Goal: Task Accomplishment & Management: Complete application form

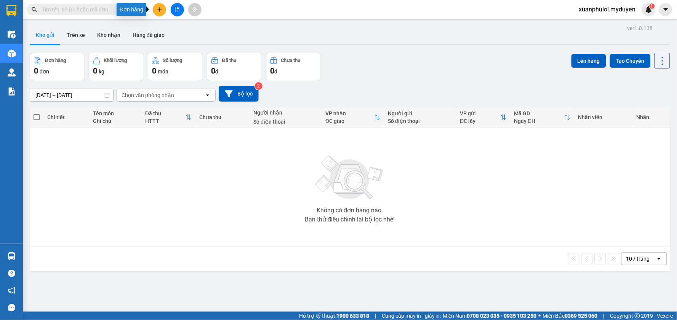
click at [156, 10] on button at bounding box center [159, 9] width 13 height 13
click at [185, 29] on div "Tạo đơn hàng" at bounding box center [189, 28] width 33 height 8
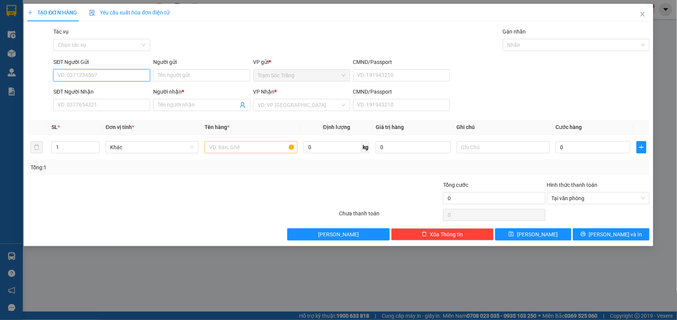
click at [100, 73] on input "SĐT Người Gửi" at bounding box center [101, 75] width 97 height 12
click at [127, 109] on input "SĐT Người Nhận" at bounding box center [101, 105] width 97 height 12
type input "03436"
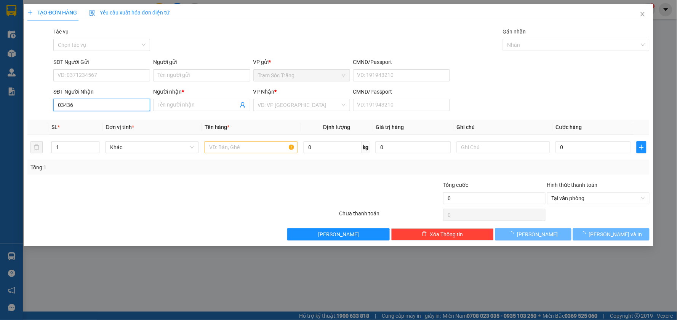
click at [127, 109] on input "03436" at bounding box center [101, 105] width 97 height 12
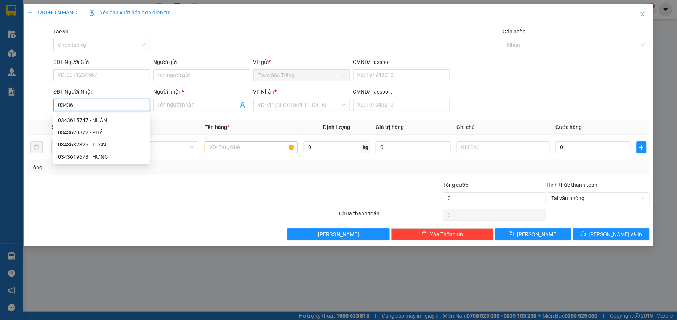
click at [127, 109] on input "03436" at bounding box center [101, 105] width 97 height 12
click at [128, 72] on input "SĐT Người Gửi" at bounding box center [101, 75] width 97 height 12
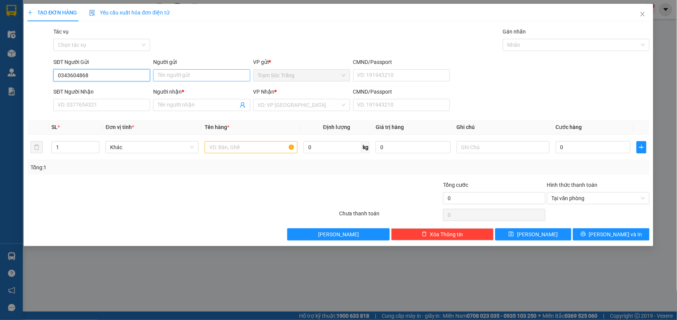
type input "0343604868"
click at [176, 74] on input "Người gửi" at bounding box center [201, 75] width 97 height 12
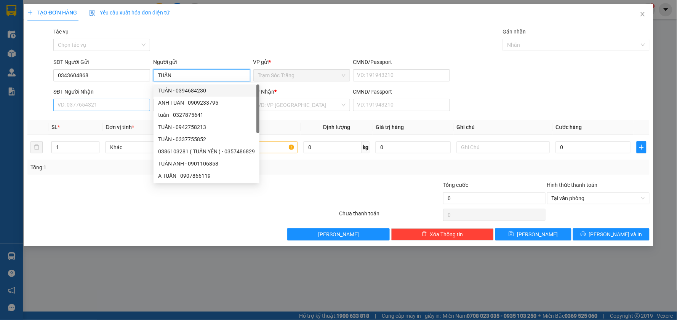
type input "TUẤN"
click at [102, 104] on input "SĐT Người Nhận" at bounding box center [101, 105] width 97 height 12
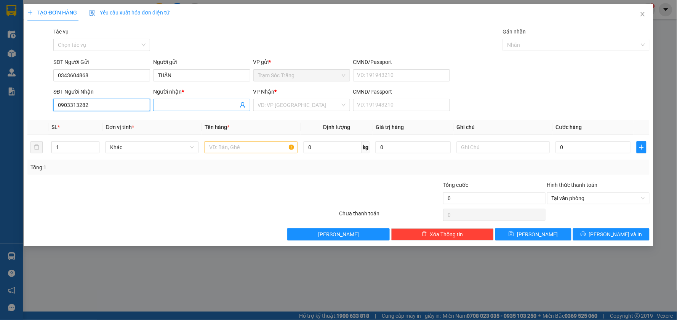
type input "0903313282"
click at [168, 108] on input "Người nhận *" at bounding box center [198, 105] width 80 height 8
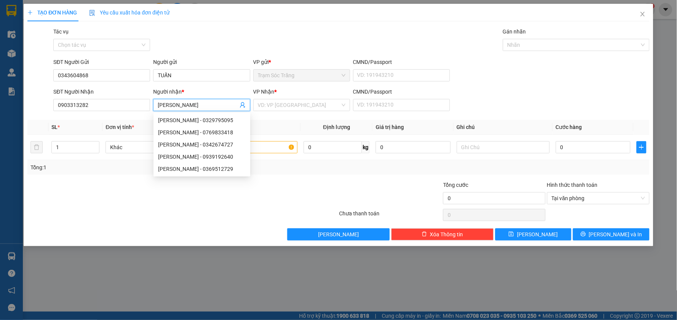
type input "[PERSON_NAME]"
click at [283, 117] on div "Transit Pickup Surcharge Ids Transit Deliver Surcharge Ids Transit Deliver Surc…" at bounding box center [338, 133] width 622 height 213
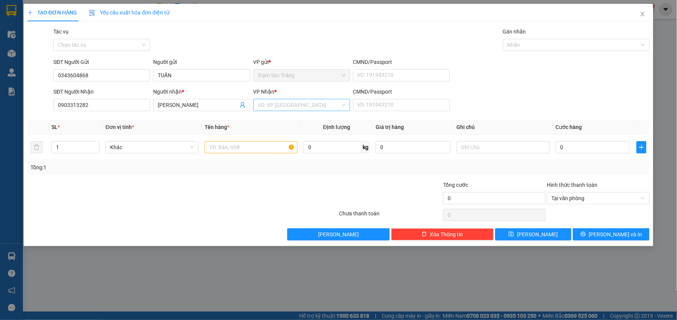
click at [296, 109] on input "search" at bounding box center [299, 104] width 82 height 11
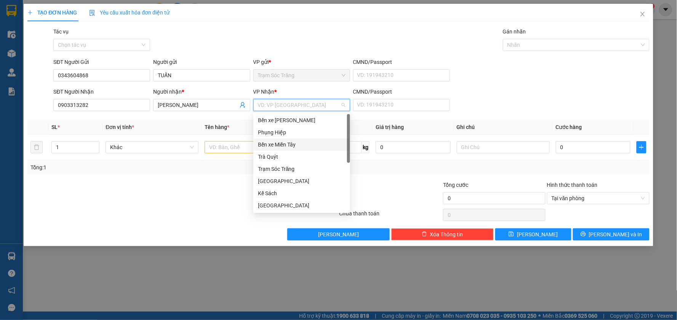
click at [296, 143] on div "Bến xe Miền Tây" at bounding box center [302, 145] width 88 height 8
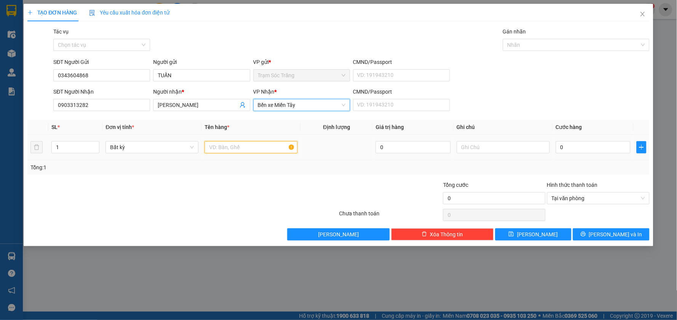
click at [235, 146] on input "text" at bounding box center [251, 147] width 93 height 12
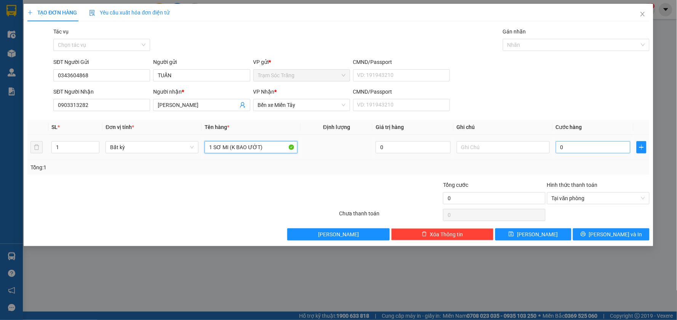
type input "1 SƠ MI (K BAO ƯỚT)"
click at [584, 145] on input "0" at bounding box center [593, 147] width 75 height 12
type input "3"
type input "30"
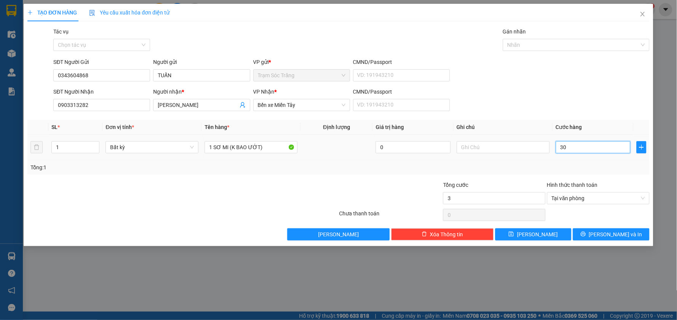
type input "30"
type input "300"
type input "3.000"
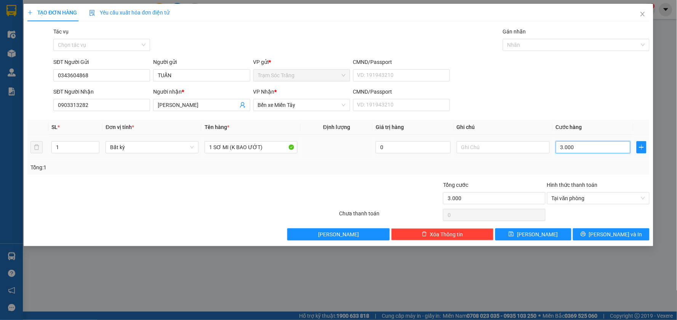
type input "30.000"
click at [604, 231] on button "[PERSON_NAME] và In" at bounding box center [611, 235] width 77 height 12
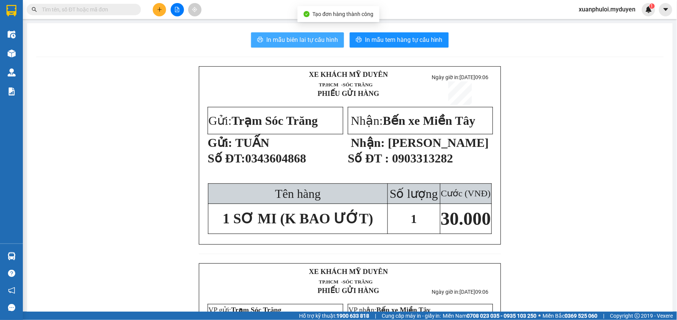
click at [321, 41] on span "In mẫu biên lai tự cấu hình" at bounding box center [302, 40] width 72 height 10
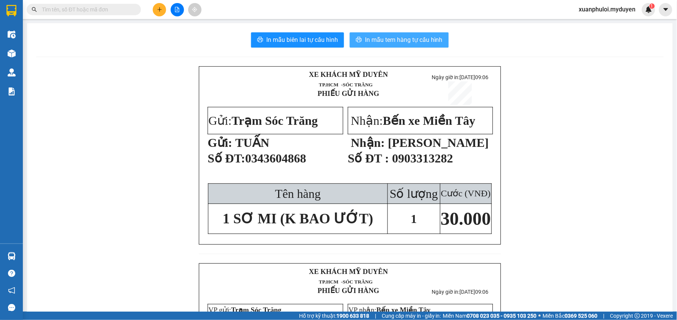
drag, startPoint x: 320, startPoint y: 41, endPoint x: 412, endPoint y: 35, distance: 91.6
click at [412, 35] on span "In mẫu tem hàng tự cấu hình" at bounding box center [404, 40] width 78 height 10
click at [158, 5] on button at bounding box center [159, 9] width 13 height 13
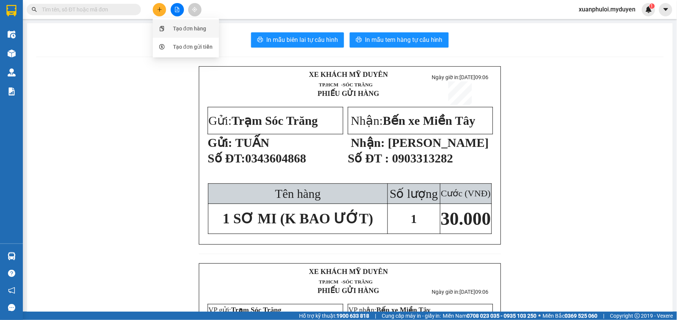
click at [180, 27] on div "Tạo đơn hàng" at bounding box center [189, 28] width 33 height 8
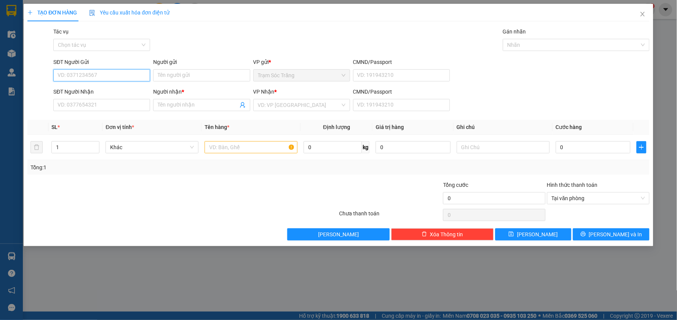
click at [118, 78] on input "SĐT Người Gửi" at bounding box center [101, 75] width 97 height 12
click at [193, 80] on input "Người gửi" at bounding box center [201, 75] width 97 height 12
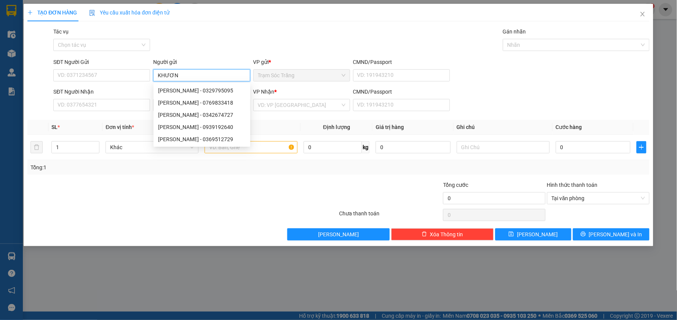
type input "KHƯƠNG"
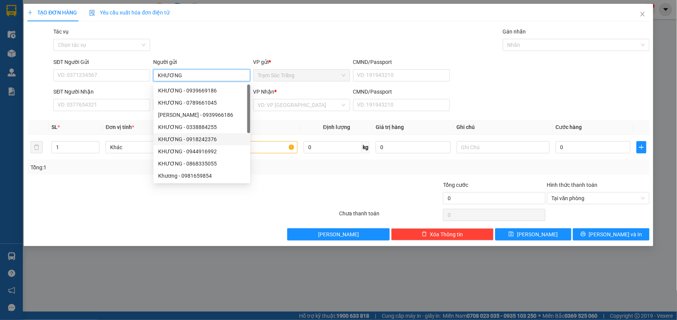
scroll to position [24, 0]
click at [192, 75] on input "KHƯƠNG" at bounding box center [201, 75] width 97 height 12
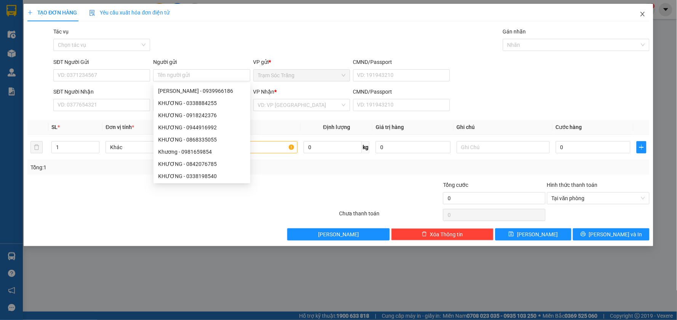
click at [643, 13] on icon "close" at bounding box center [643, 14] width 6 height 6
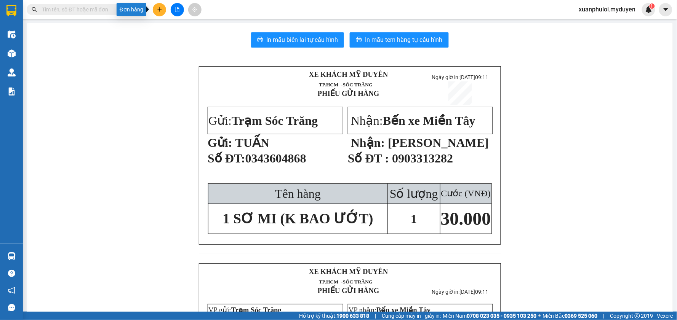
click at [157, 10] on icon "plus" at bounding box center [159, 9] width 5 height 5
click at [187, 29] on div "Tạo đơn hàng" at bounding box center [189, 28] width 33 height 8
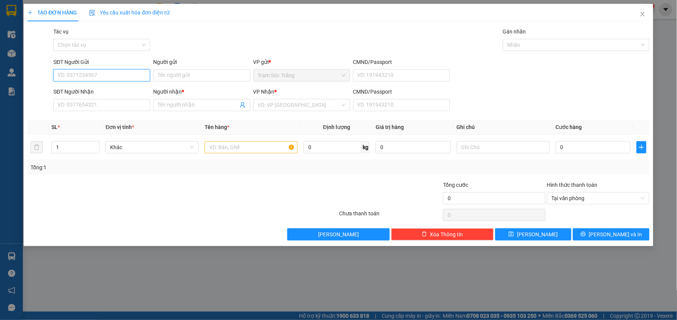
click at [123, 75] on input "SĐT Người Gửi" at bounding box center [101, 75] width 97 height 12
click at [107, 77] on input "SĐT Người Gửi" at bounding box center [101, 75] width 97 height 12
type input "0395553282"
click at [180, 71] on input "Người gửi" at bounding box center [201, 75] width 97 height 12
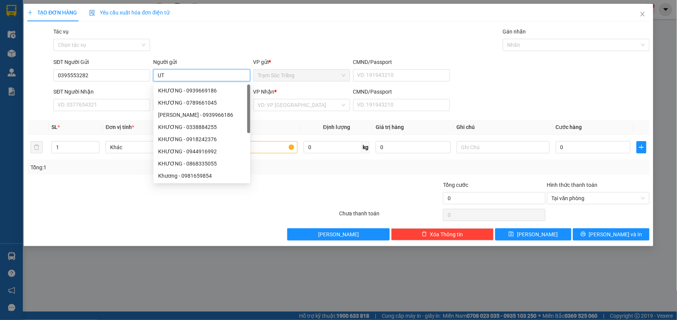
type input "U"
type input "ÚT"
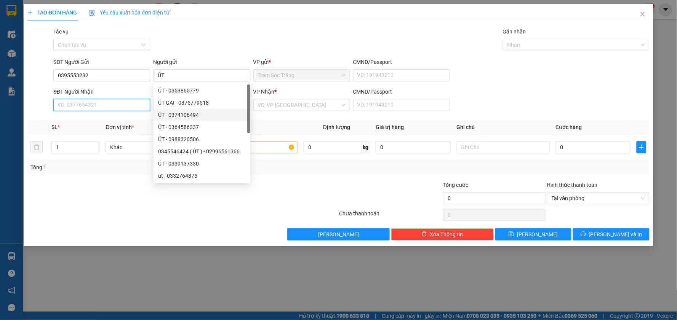
click at [120, 101] on input "SĐT Người Nhận" at bounding box center [101, 105] width 97 height 12
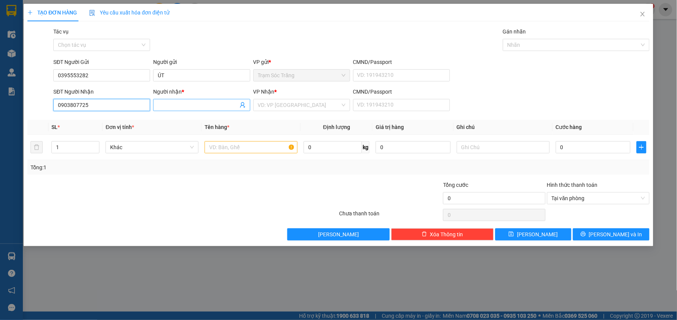
type input "0903807725"
click at [186, 106] on input "Người nhận *" at bounding box center [198, 105] width 80 height 8
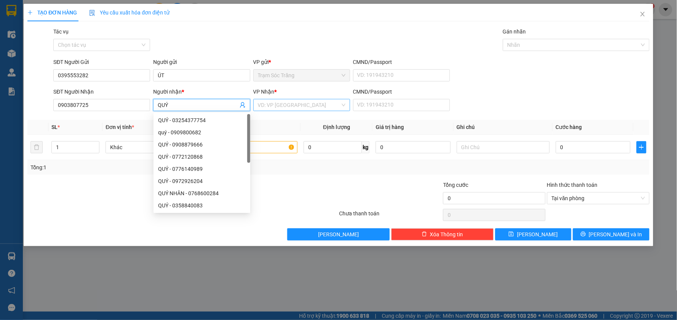
type input "QUÝ"
click at [291, 102] on input "search" at bounding box center [299, 104] width 82 height 11
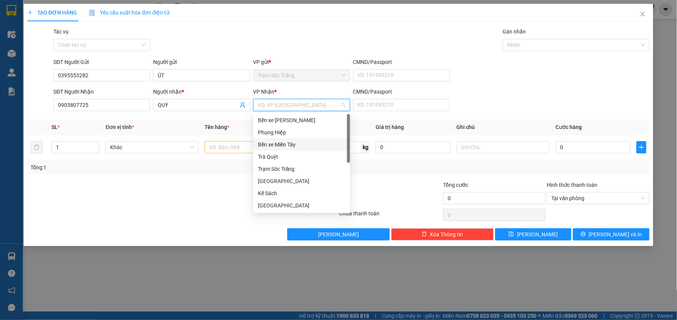
click at [299, 146] on div "Bến xe Miền Tây" at bounding box center [302, 145] width 88 height 8
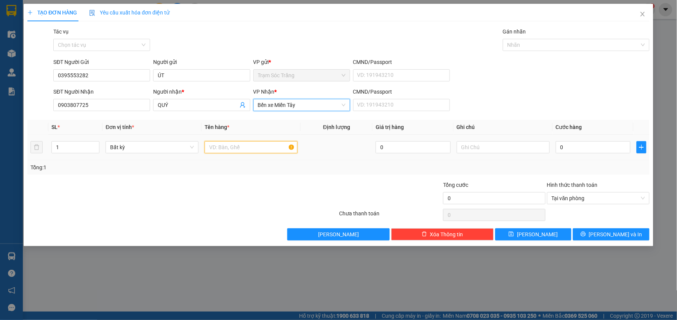
click at [247, 145] on input "text" at bounding box center [251, 147] width 93 height 12
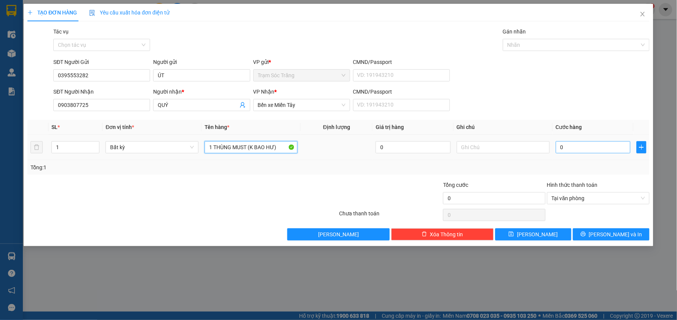
type input "1 THÙNG MUST (K BAO HƯ)"
click at [585, 151] on input "0" at bounding box center [593, 147] width 75 height 12
type input "4"
type input "40"
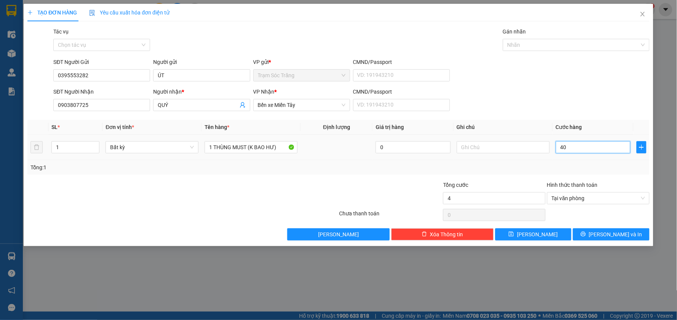
type input "40"
type input "400"
type input "4.000"
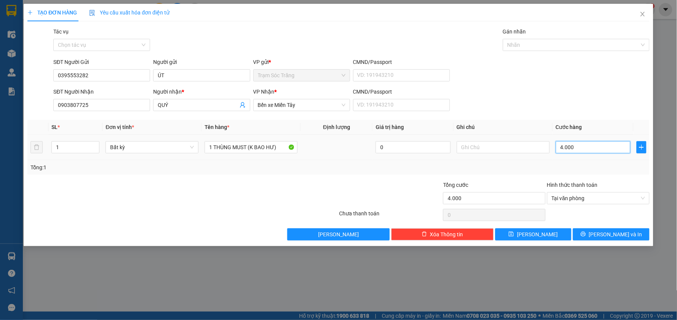
type input "40.000"
click at [593, 232] on button "[PERSON_NAME] và In" at bounding box center [611, 235] width 77 height 12
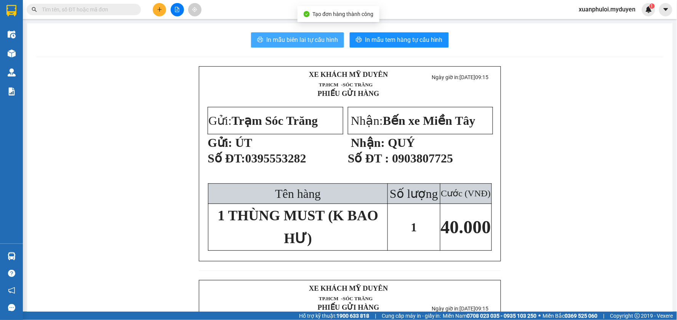
click at [300, 37] on span "In mẫu biên lai tự cấu hình" at bounding box center [302, 40] width 72 height 10
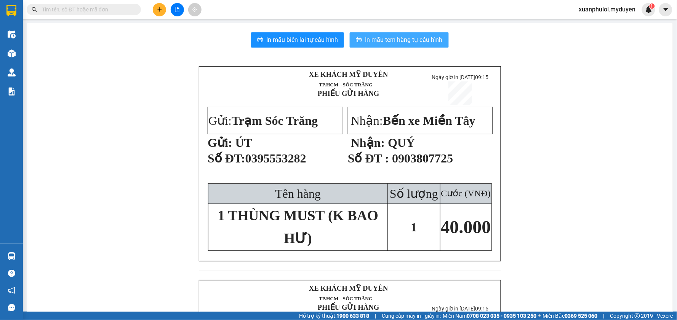
drag, startPoint x: 300, startPoint y: 37, endPoint x: 394, endPoint y: 39, distance: 94.5
click at [394, 39] on span "In mẫu tem hàng tự cấu hình" at bounding box center [404, 40] width 78 height 10
click at [161, 8] on icon "plus" at bounding box center [159, 9] width 5 height 5
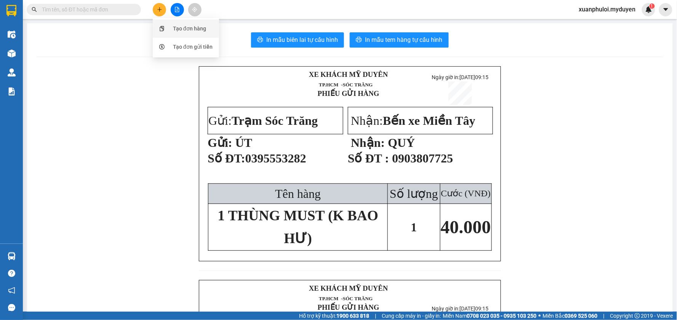
click at [173, 30] on div "Tạo đơn hàng" at bounding box center [189, 28] width 33 height 8
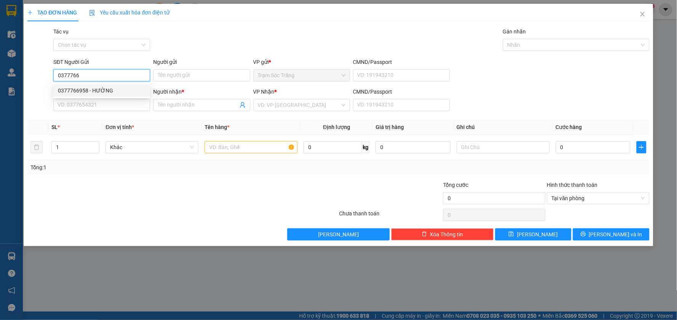
click at [107, 92] on div "0377766958 - HƯỜNG" at bounding box center [102, 90] width 88 height 8
type input "0377766958"
type input "HƯỜNG"
type input "0356127008"
type input "DUY"
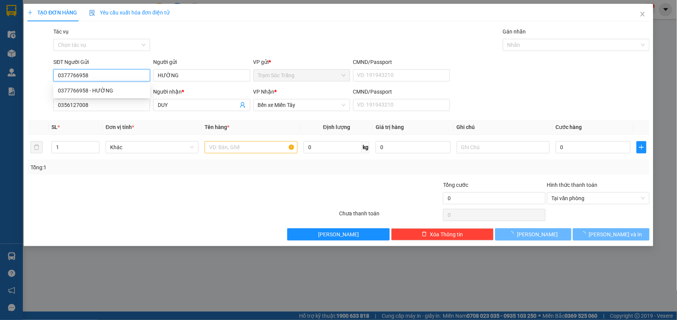
type input "40.000"
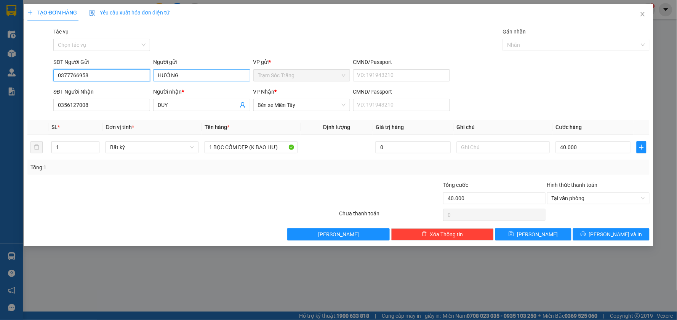
type input "0377766958"
click at [190, 70] on input "HƯỜNG" at bounding box center [201, 75] width 97 height 12
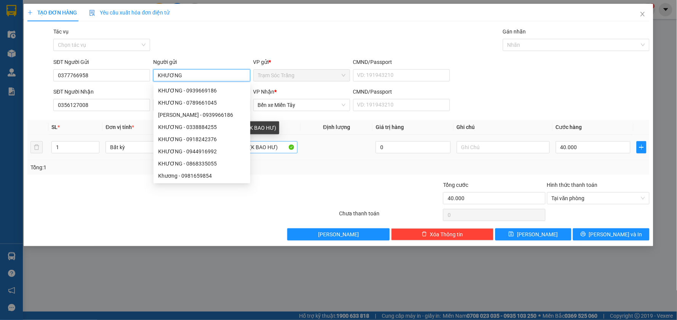
type input "KHƯƠNG"
click at [284, 150] on input "1 BỌC CỐM DẸP (K BAO HƯ)" at bounding box center [251, 147] width 93 height 12
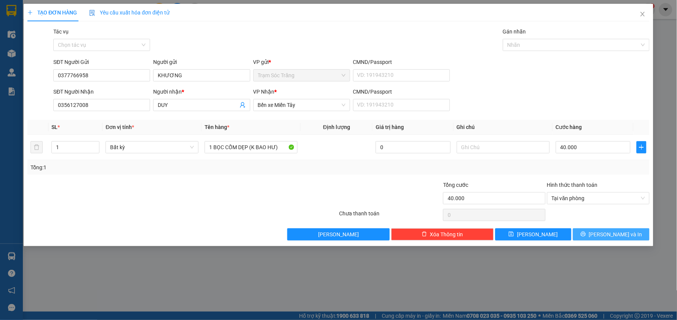
click at [629, 235] on button "[PERSON_NAME] và In" at bounding box center [611, 235] width 77 height 12
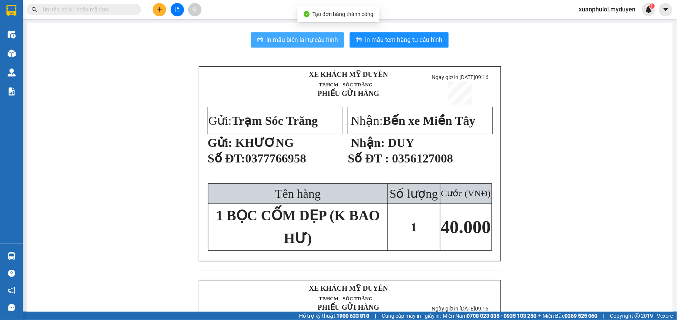
click at [289, 36] on span "In mẫu biên lai tự cấu hình" at bounding box center [302, 40] width 72 height 10
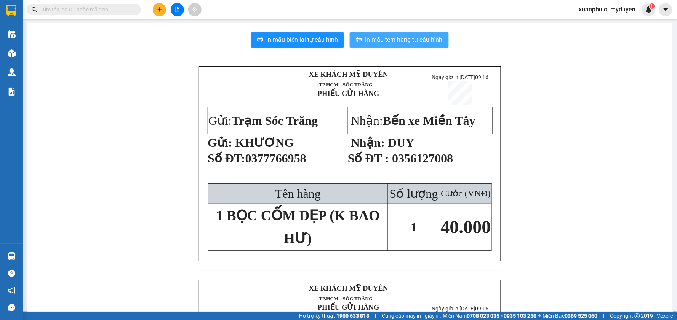
click at [406, 40] on span "In mẫu tem hàng tự cấu hình" at bounding box center [404, 40] width 78 height 10
